Goal: Transaction & Acquisition: Purchase product/service

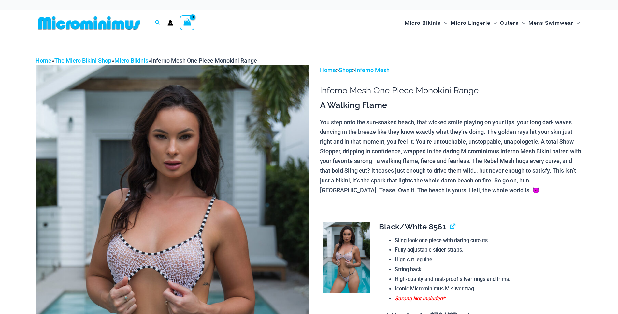
scroll to position [190, 0]
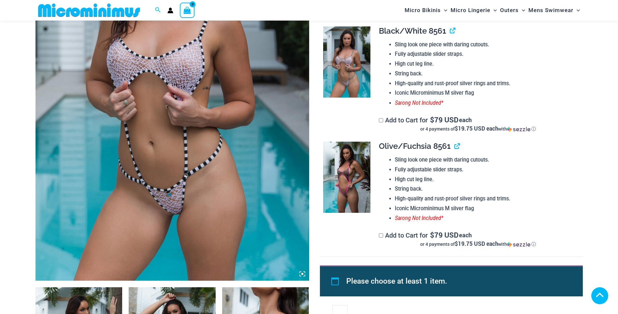
click at [351, 179] on img at bounding box center [346, 176] width 47 height 71
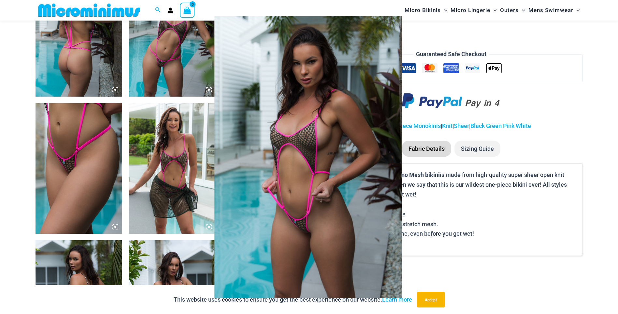
scroll to position [548, 0]
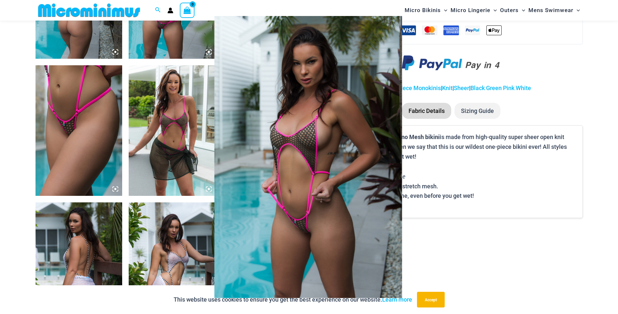
click at [92, 138] on div at bounding box center [309, 157] width 618 height 314
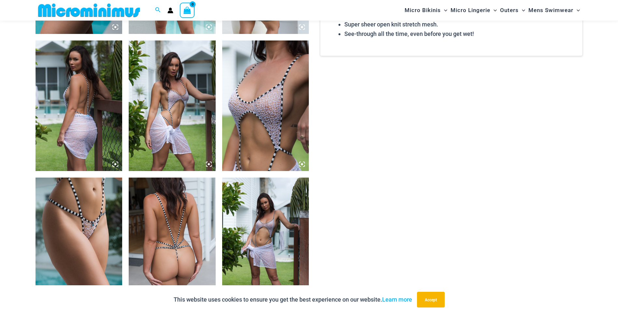
scroll to position [711, 0]
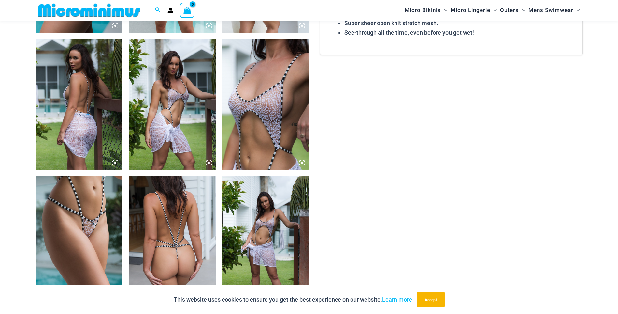
click at [301, 162] on icon at bounding box center [302, 163] width 6 height 6
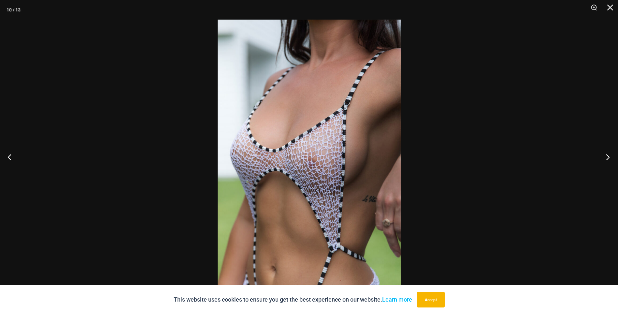
click at [611, 157] on button "Next" at bounding box center [606, 157] width 24 height 33
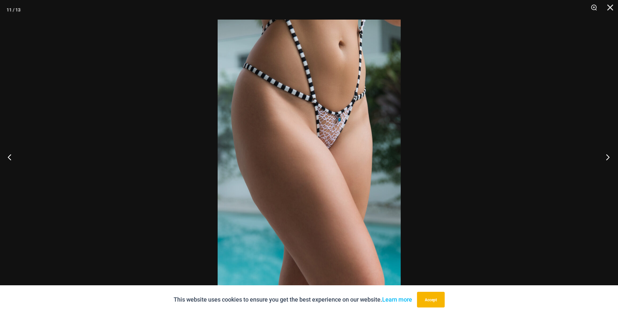
click at [611, 157] on button "Next" at bounding box center [606, 157] width 24 height 33
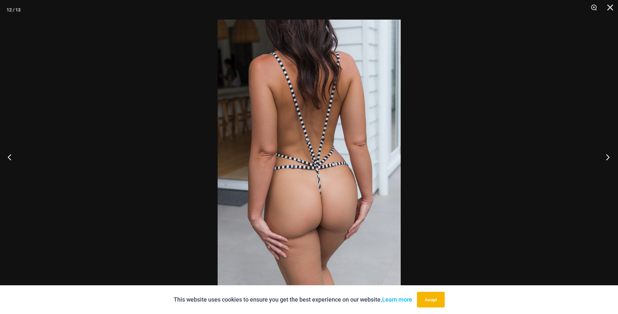
click at [611, 157] on button "Next" at bounding box center [606, 157] width 24 height 33
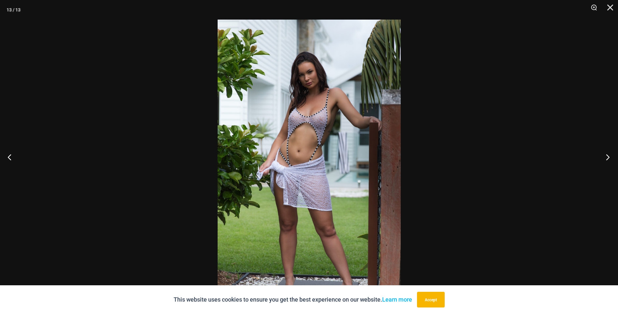
click at [611, 157] on button "Next" at bounding box center [606, 157] width 24 height 33
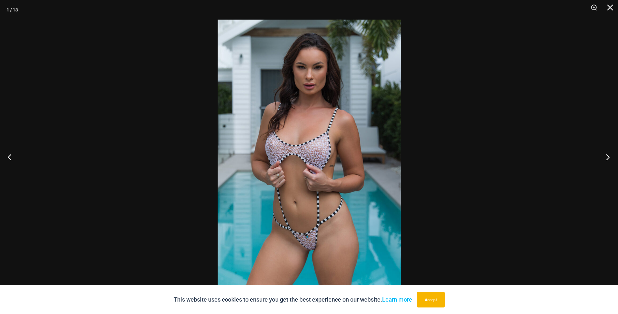
click at [611, 157] on button "Next" at bounding box center [606, 157] width 24 height 33
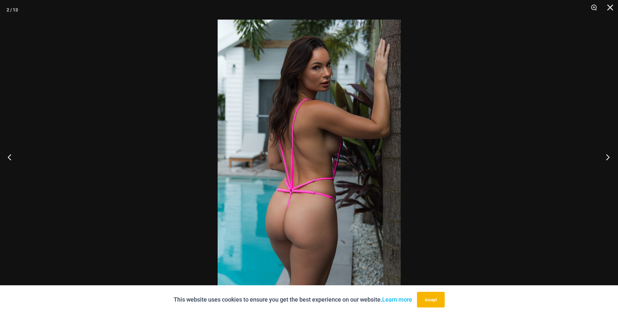
click at [611, 157] on button "Next" at bounding box center [606, 157] width 24 height 33
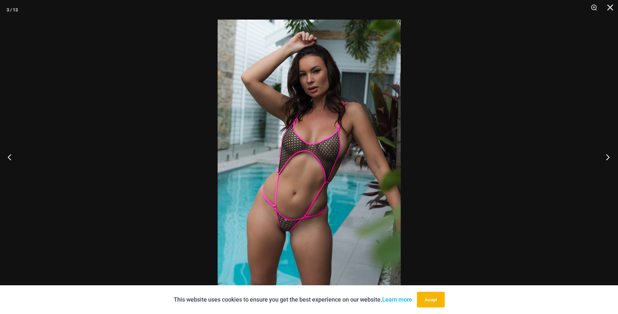
click at [611, 157] on button "Next" at bounding box center [606, 157] width 24 height 33
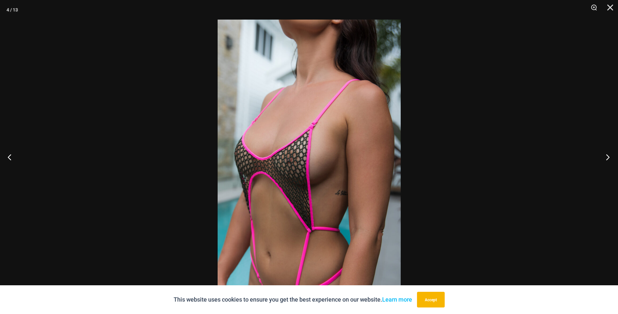
click at [611, 157] on button "Next" at bounding box center [606, 157] width 24 height 33
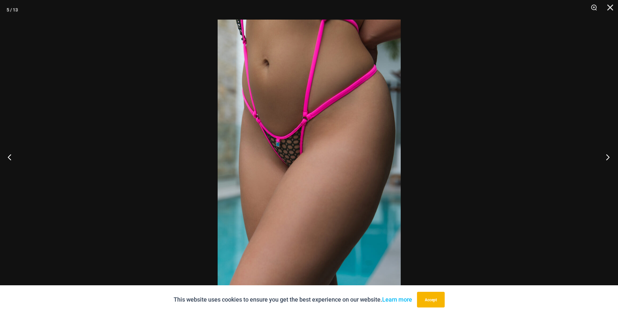
click at [611, 157] on button "Next" at bounding box center [606, 157] width 24 height 33
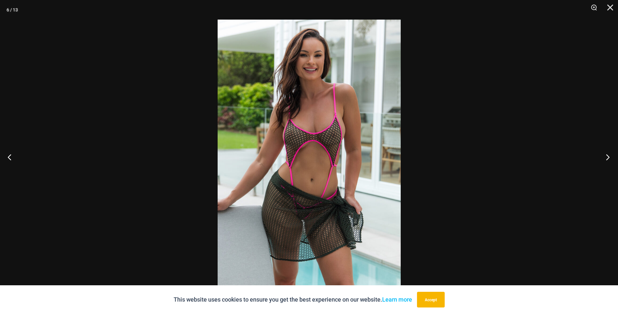
click at [611, 157] on button "Next" at bounding box center [606, 157] width 24 height 33
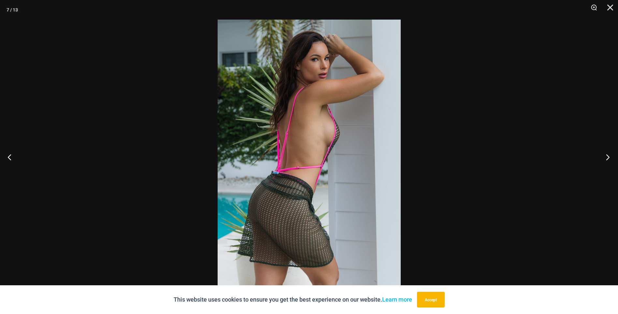
click at [611, 157] on button "Next" at bounding box center [606, 157] width 24 height 33
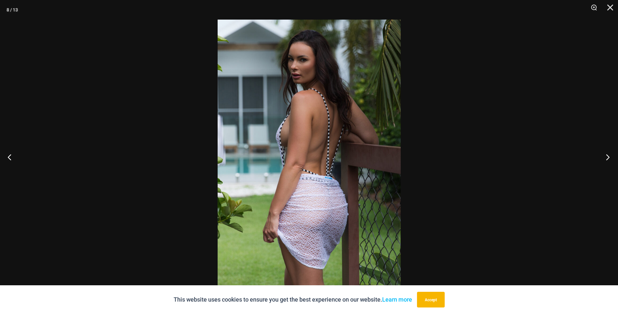
click at [611, 157] on button "Next" at bounding box center [606, 157] width 24 height 33
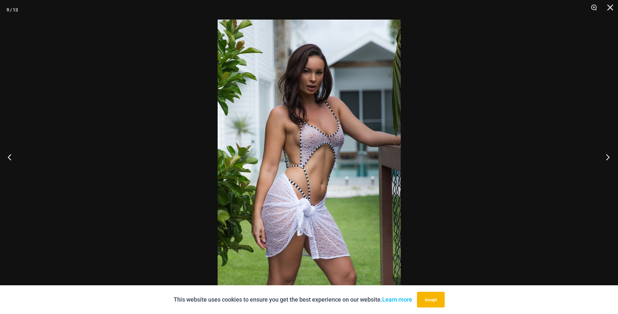
click at [611, 157] on button "Next" at bounding box center [606, 157] width 24 height 33
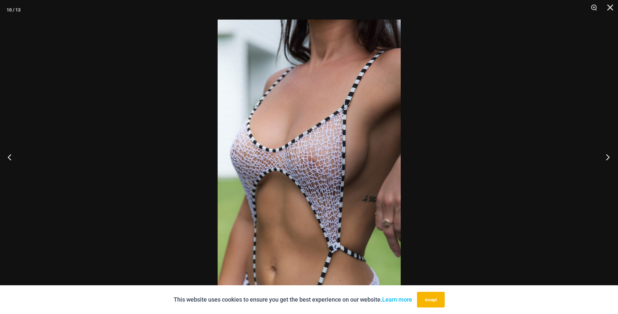
click at [607, 155] on button "Next" at bounding box center [606, 157] width 24 height 33
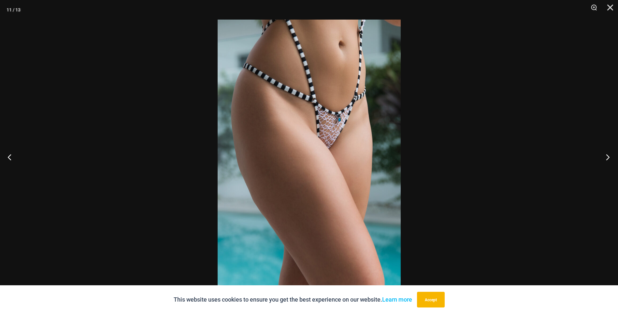
click at [607, 155] on button "Next" at bounding box center [606, 157] width 24 height 33
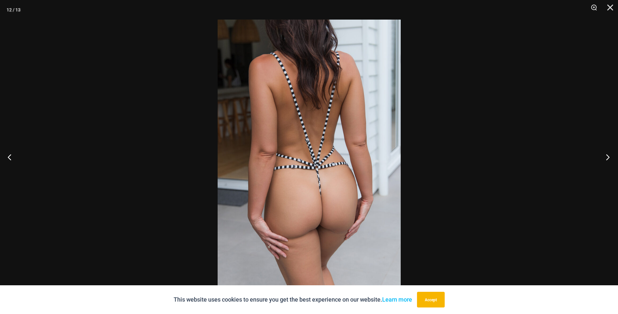
click at [607, 155] on button "Next" at bounding box center [606, 157] width 24 height 33
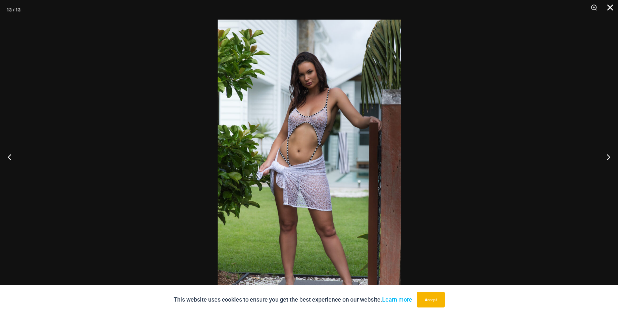
click at [608, 4] on button "Close" at bounding box center [608, 10] width 16 height 20
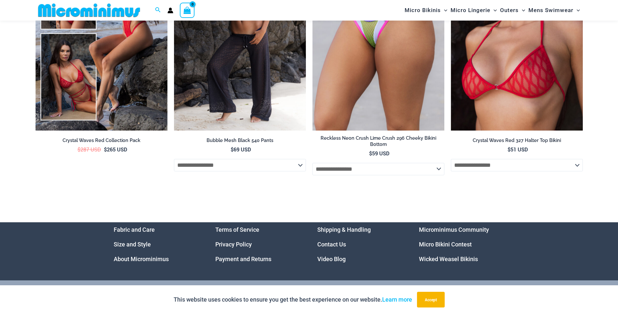
scroll to position [2439, 0]
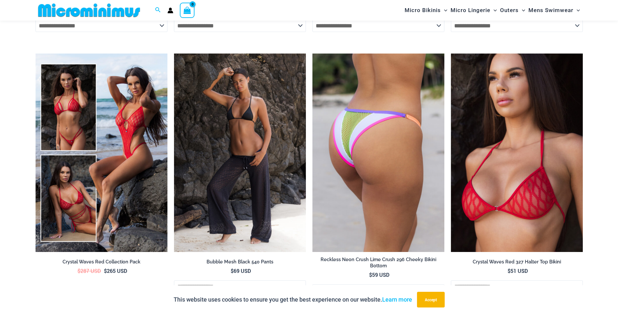
click at [337, 179] on img at bounding box center [379, 152] width 132 height 198
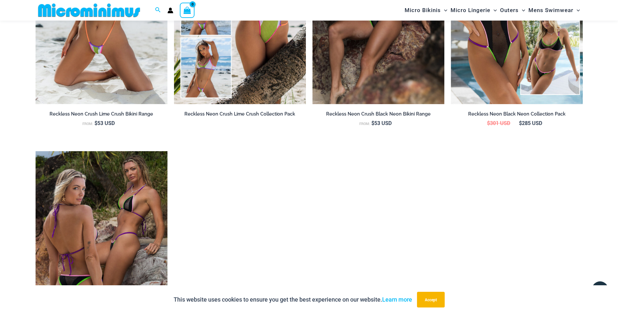
scroll to position [945, 0]
